Goal: Go to known website: Access a specific website the user already knows

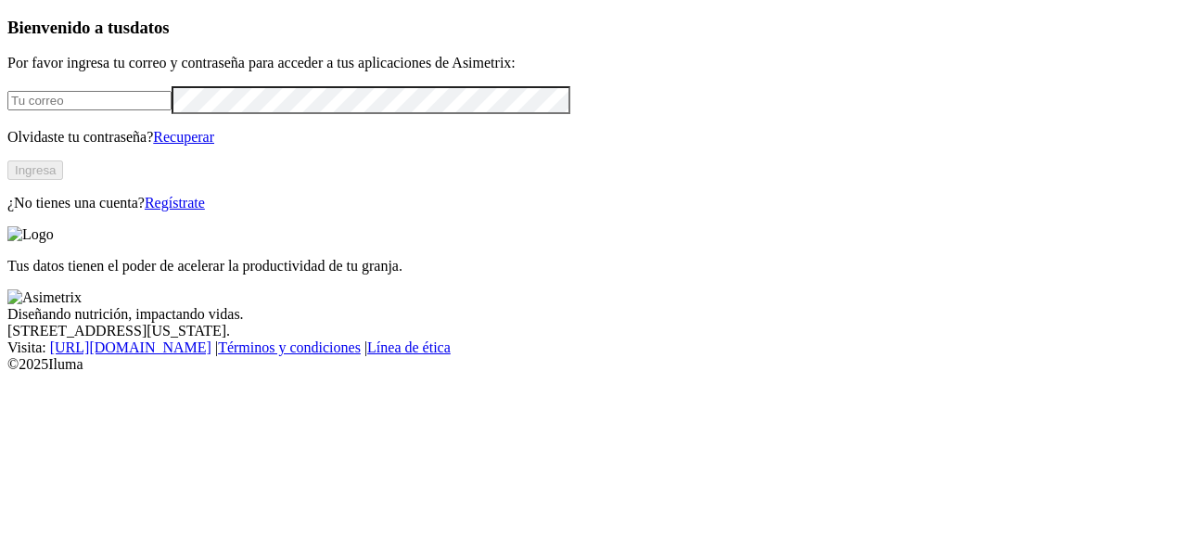
click at [172, 110] on input "email" at bounding box center [89, 100] width 164 height 19
type input "[EMAIL_ADDRESS][DOMAIN_NAME]"
click at [63, 180] on button "Ingresa" at bounding box center [35, 169] width 56 height 19
